Goal: Information Seeking & Learning: Learn about a topic

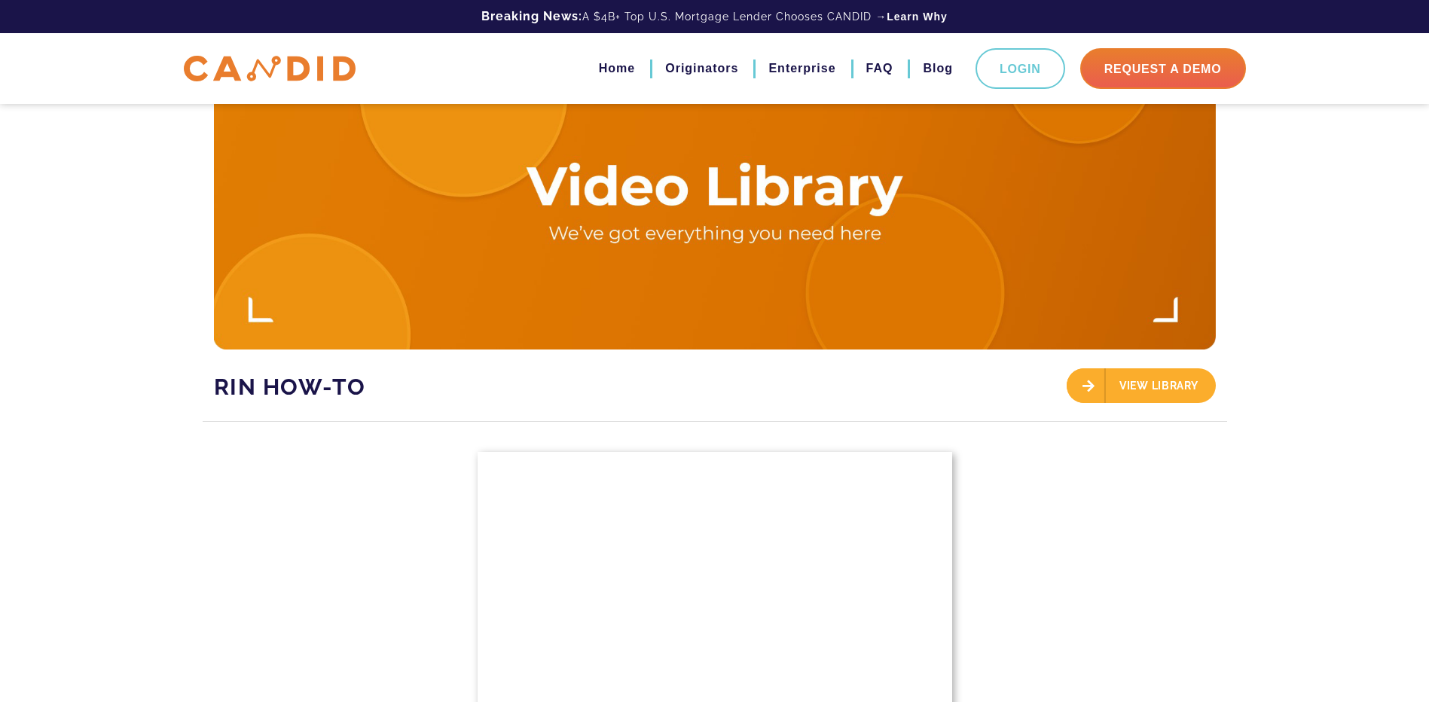
scroll to position [226, 0]
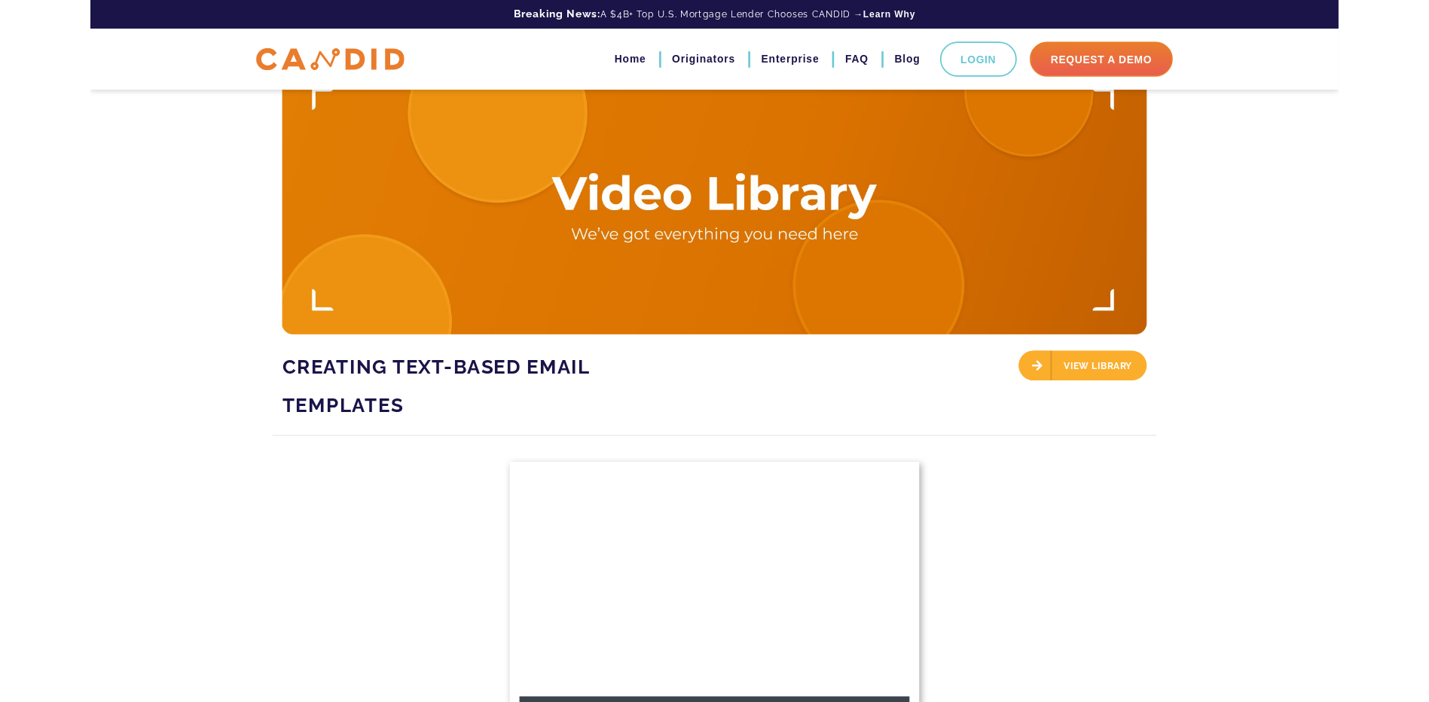
scroll to position [391, 0]
